Goal: Navigation & Orientation: Find specific page/section

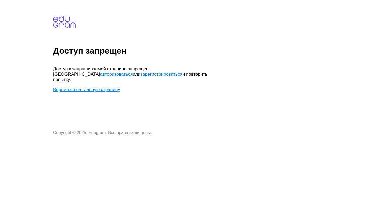
click at [106, 87] on link "Вернуться на главную страницу" at bounding box center [86, 89] width 67 height 5
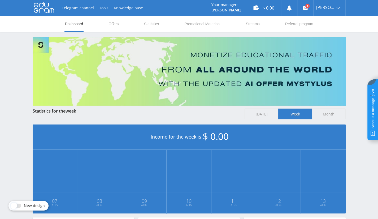
click at [114, 26] on link "Offers" at bounding box center [113, 24] width 11 height 16
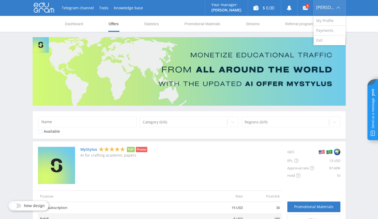
click at [330, 5] on div "[PERSON_NAME]" at bounding box center [329, 8] width 32 height 16
click at [327, 40] on link "Exit" at bounding box center [329, 41] width 32 height 10
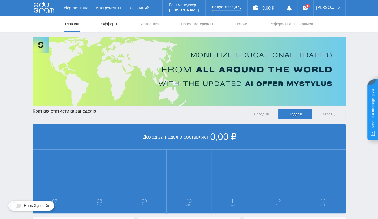
click at [110, 24] on link "Офферы" at bounding box center [109, 24] width 17 height 16
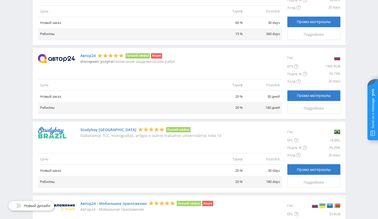
scroll to position [451, 0]
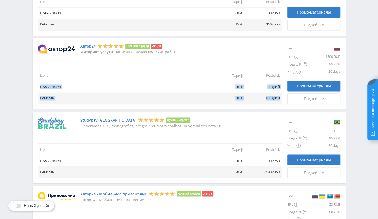
drag, startPoint x: 280, startPoint y: 96, endPoint x: 40, endPoint y: 86, distance: 239.9
click at [40, 86] on tbody "Цель Тариф Postclick Новый заказ 20 % 30 дней Ребиллы 20 % 180 дней" at bounding box center [160, 87] width 244 height 34
copy tbody "Новый заказ 20 % 30 дней Ребиллы 20 % 180 дней"
